Goal: Information Seeking & Learning: Learn about a topic

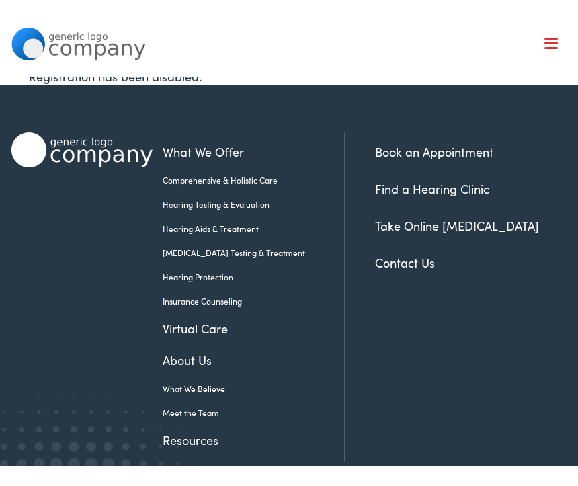
click at [553, 28] on span at bounding box center [551, 28] width 13 height 2
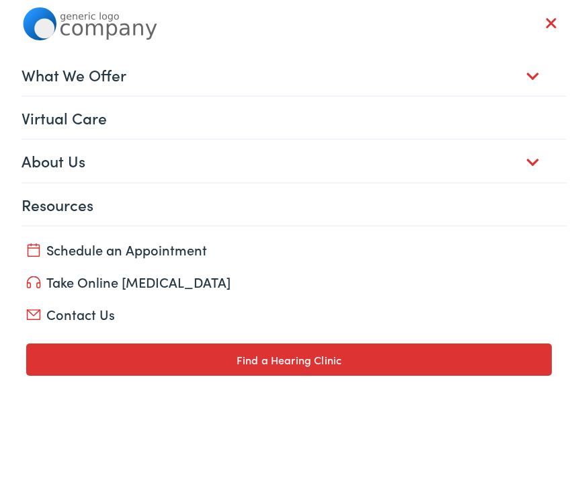
click at [74, 167] on link "About Us" at bounding box center [294, 161] width 545 height 42
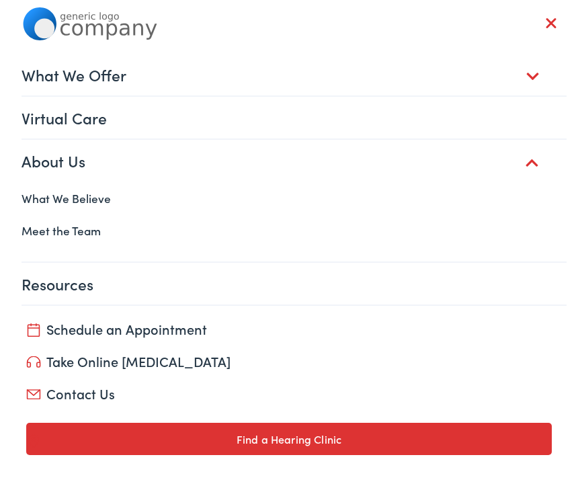
click at [83, 239] on link "Meet the Team" at bounding box center [288, 230] width 555 height 32
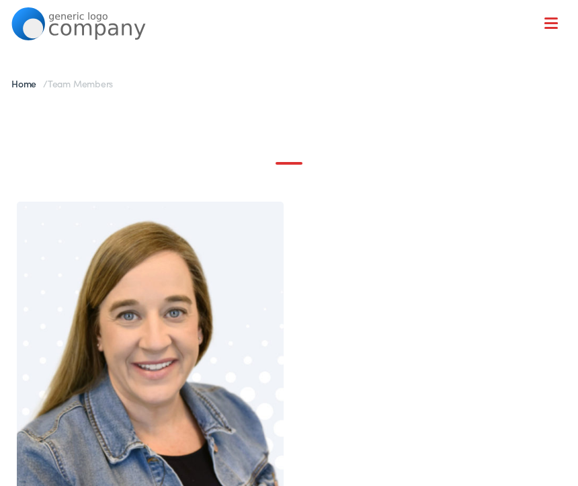
click at [553, 32] on nav "What We Offer Comprehensive & Holistic Care Hearing Testing & Evaluation Hearin…" at bounding box center [288, 116] width 555 height 233
click at [558, 30] on nav "What We Offer Comprehensive & Holistic Care Hearing Testing & Evaluation Hearin…" at bounding box center [288, 116] width 555 height 233
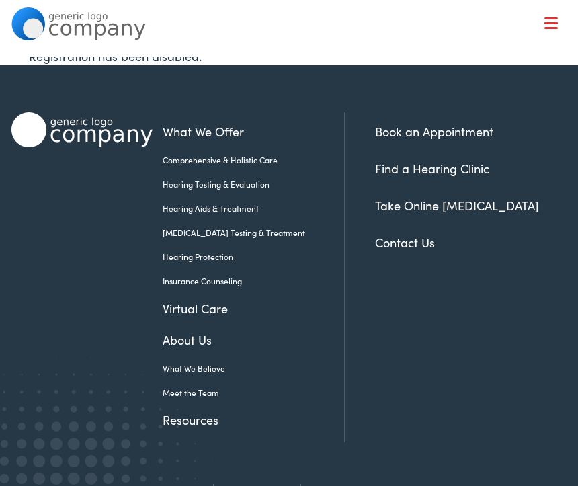
click at [203, 398] on link "Meet the Team" at bounding box center [243, 393] width 161 height 12
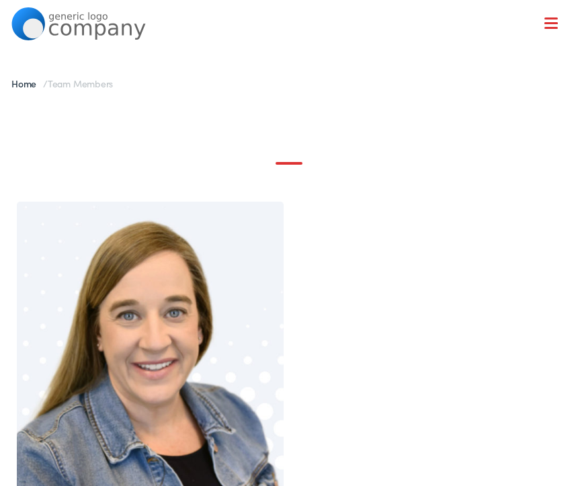
click at [300, 169] on div "[PERSON_NAME], MA CCC-A Audiologist [GEOGRAPHIC_DATA], [GEOGRAPHIC_DATA]" at bounding box center [288, 429] width 555 height 563
click at [294, 171] on div "[PERSON_NAME], MA CCC-A Audiologist [GEOGRAPHIC_DATA], [GEOGRAPHIC_DATA]" at bounding box center [288, 429] width 555 height 563
click at [298, 175] on div "Natalie McAmis, MA CCC-A Audiologist San Antonio, TX" at bounding box center [288, 429] width 555 height 563
click at [298, 173] on div "Natalie McAmis, MA CCC-A Audiologist San Antonio, TX" at bounding box center [288, 429] width 555 height 563
click at [555, 25] on div at bounding box center [551, 23] width 13 height 13
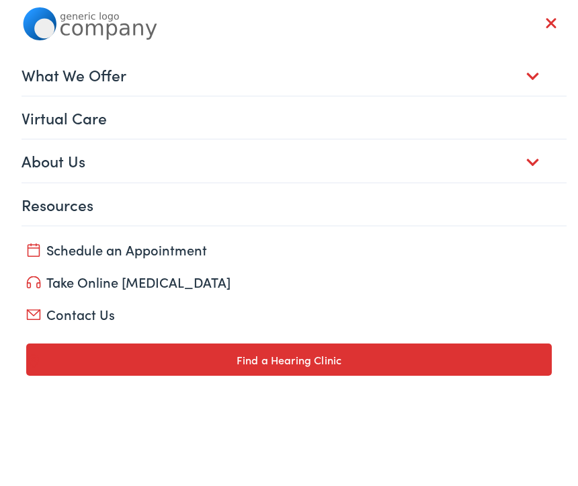
click at [63, 164] on link "About Us" at bounding box center [294, 161] width 545 height 42
